Goal: Find specific page/section: Find specific page/section

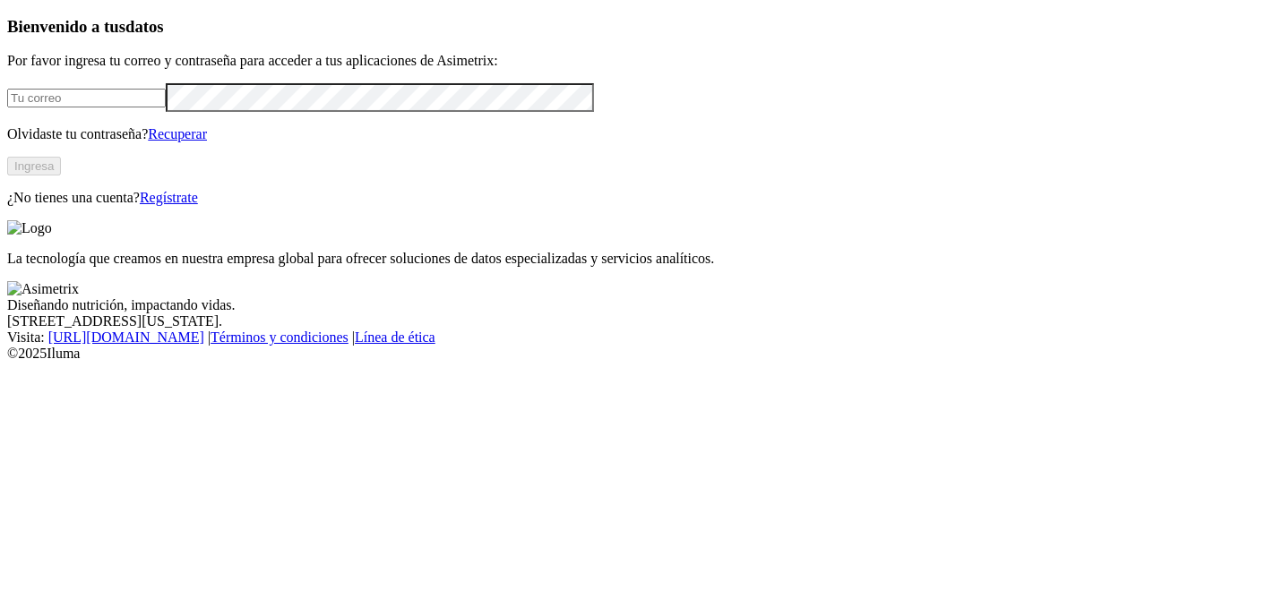
type input "[PERSON_NAME][EMAIL_ADDRESS][PERSON_NAME][PERSON_NAME][DOMAIN_NAME]"
click at [61, 176] on button "Ingresa" at bounding box center [34, 166] width 54 height 19
